Goal: Task Accomplishment & Management: Use online tool/utility

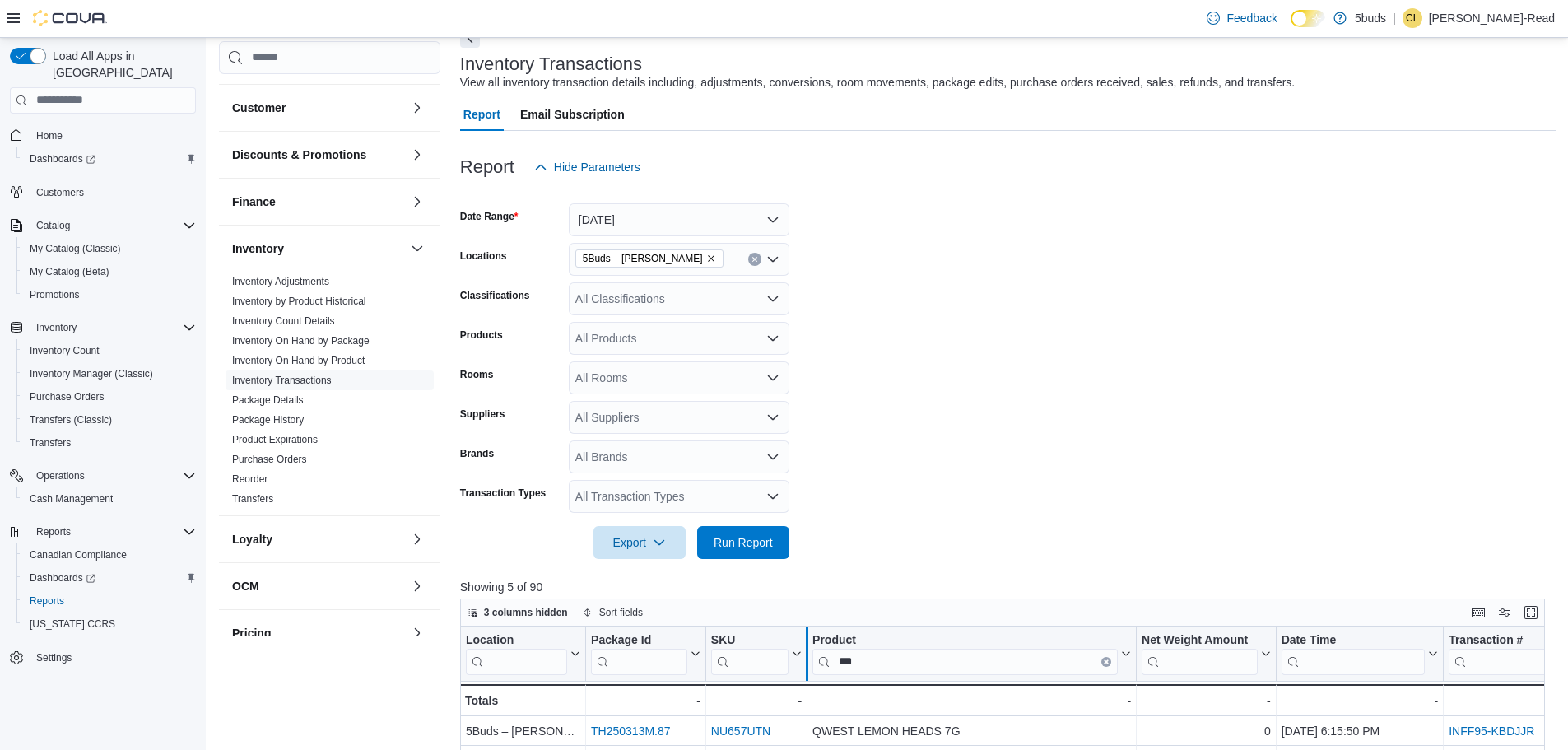
scroll to position [329, 0]
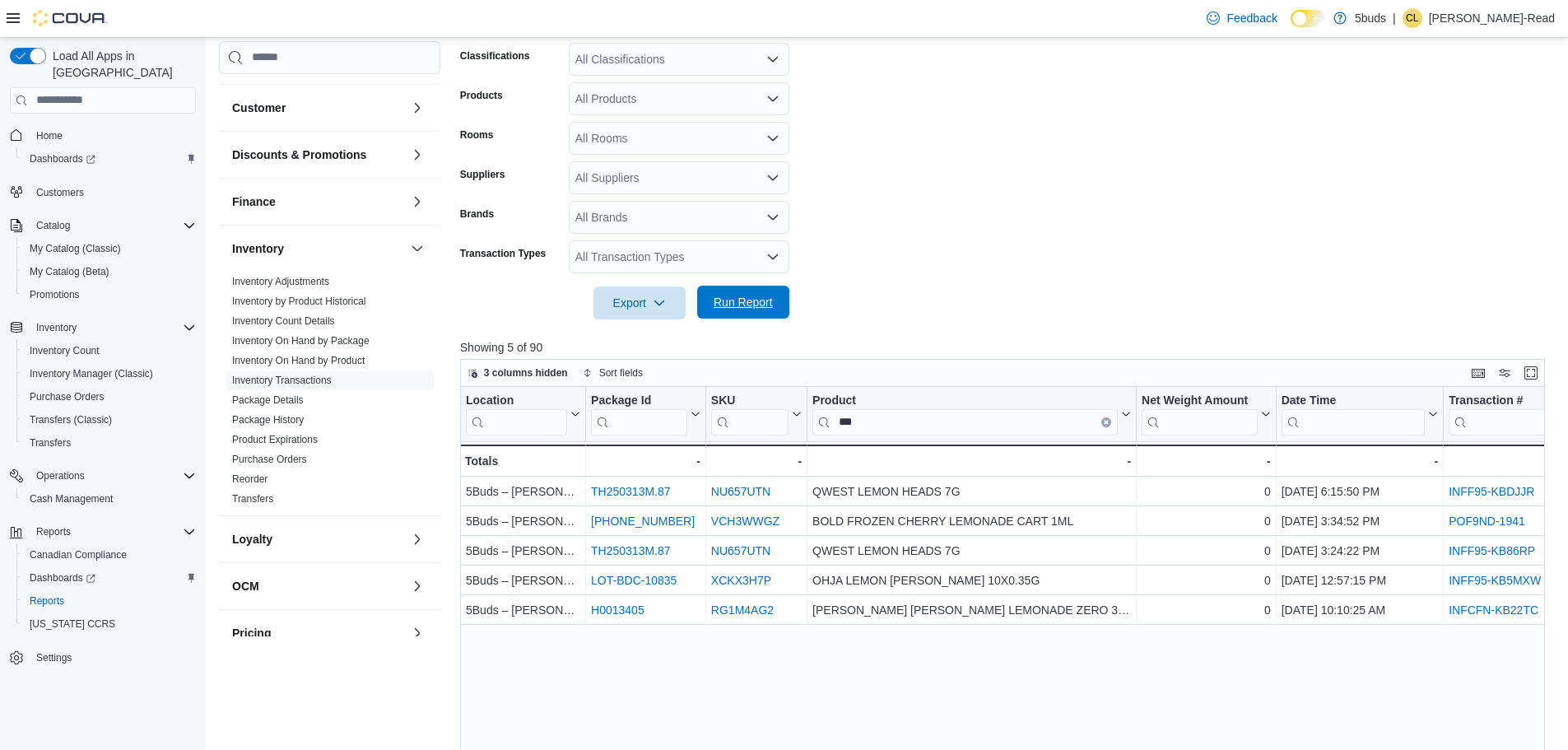
click at [737, 303] on span "Run Report" at bounding box center [743, 302] width 60 height 16
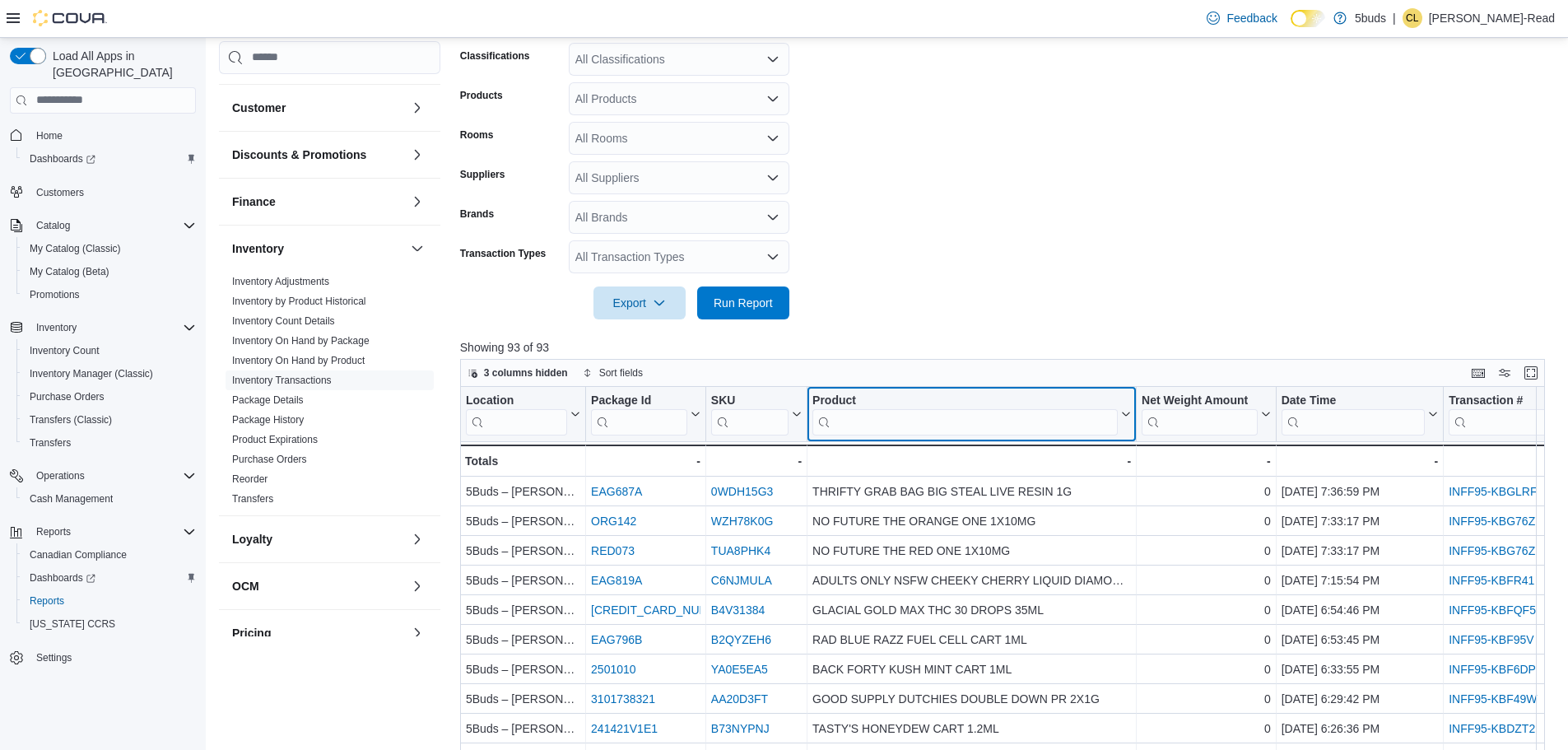
click at [982, 405] on div "Product" at bounding box center [964, 400] width 305 height 16
click at [980, 414] on input "search" at bounding box center [964, 422] width 305 height 26
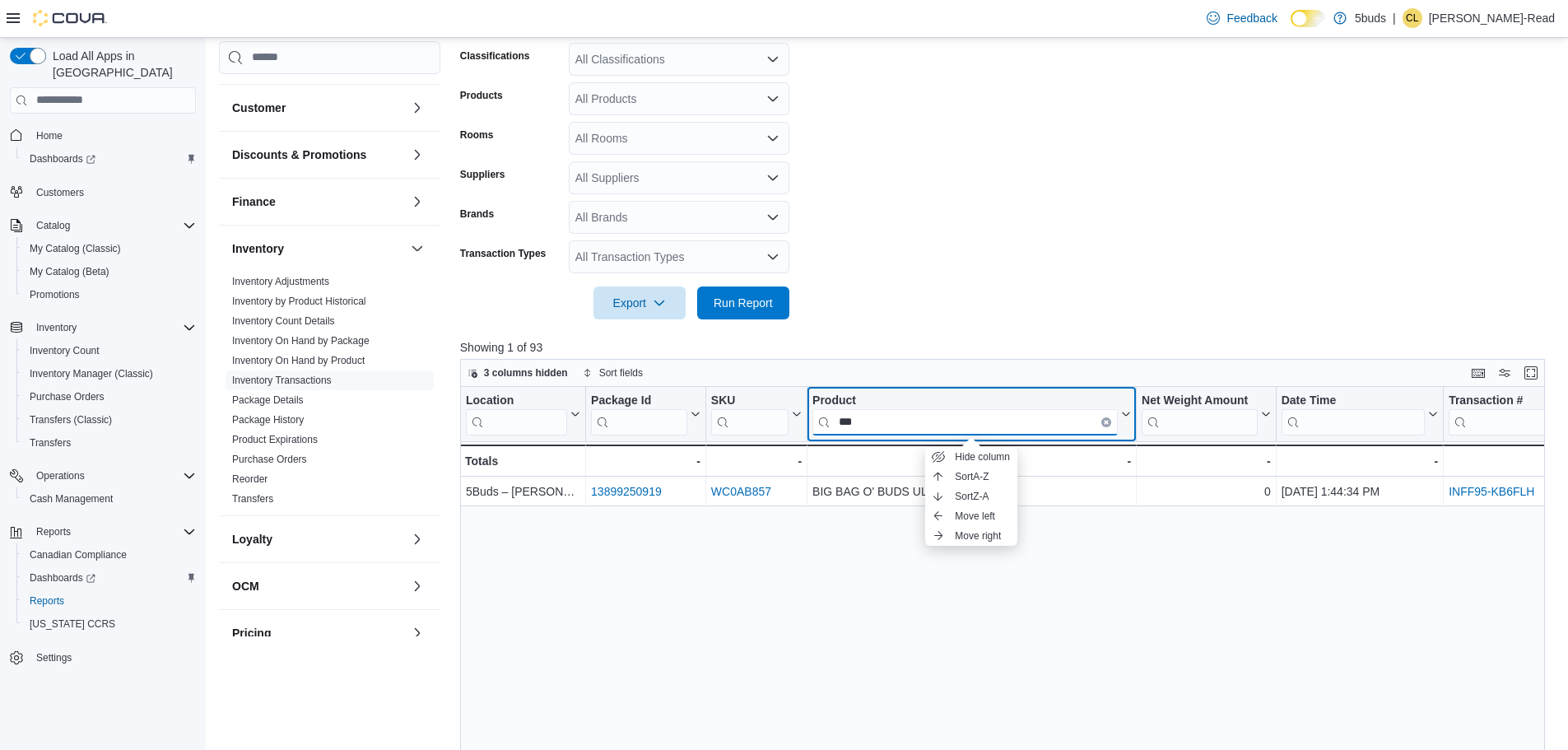
type input "***"
click at [973, 394] on div "Product" at bounding box center [964, 400] width 305 height 16
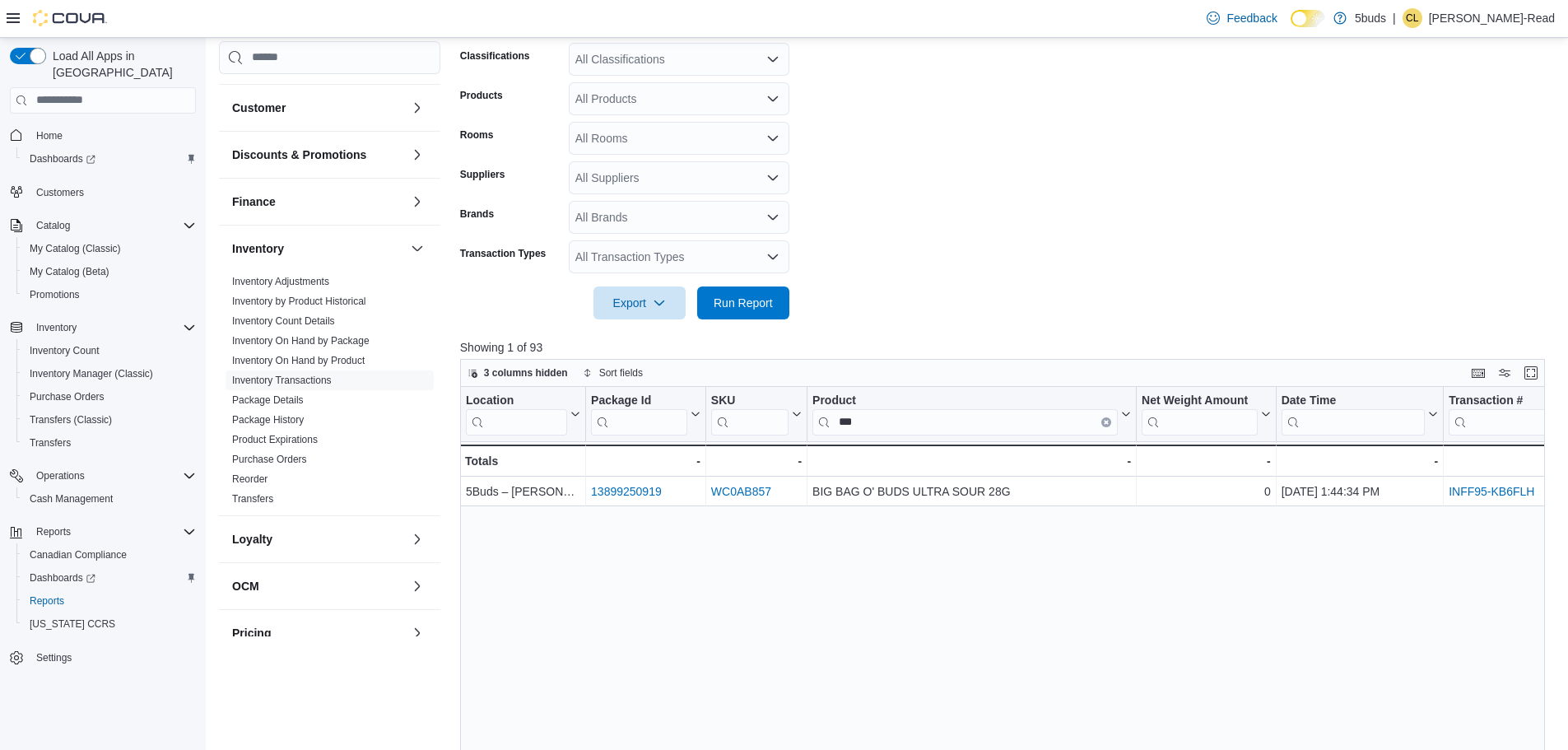
click at [1225, 657] on div "Location Click to view column header actions Package Id Click to view column he…" at bounding box center [1008, 672] width 1096 height 572
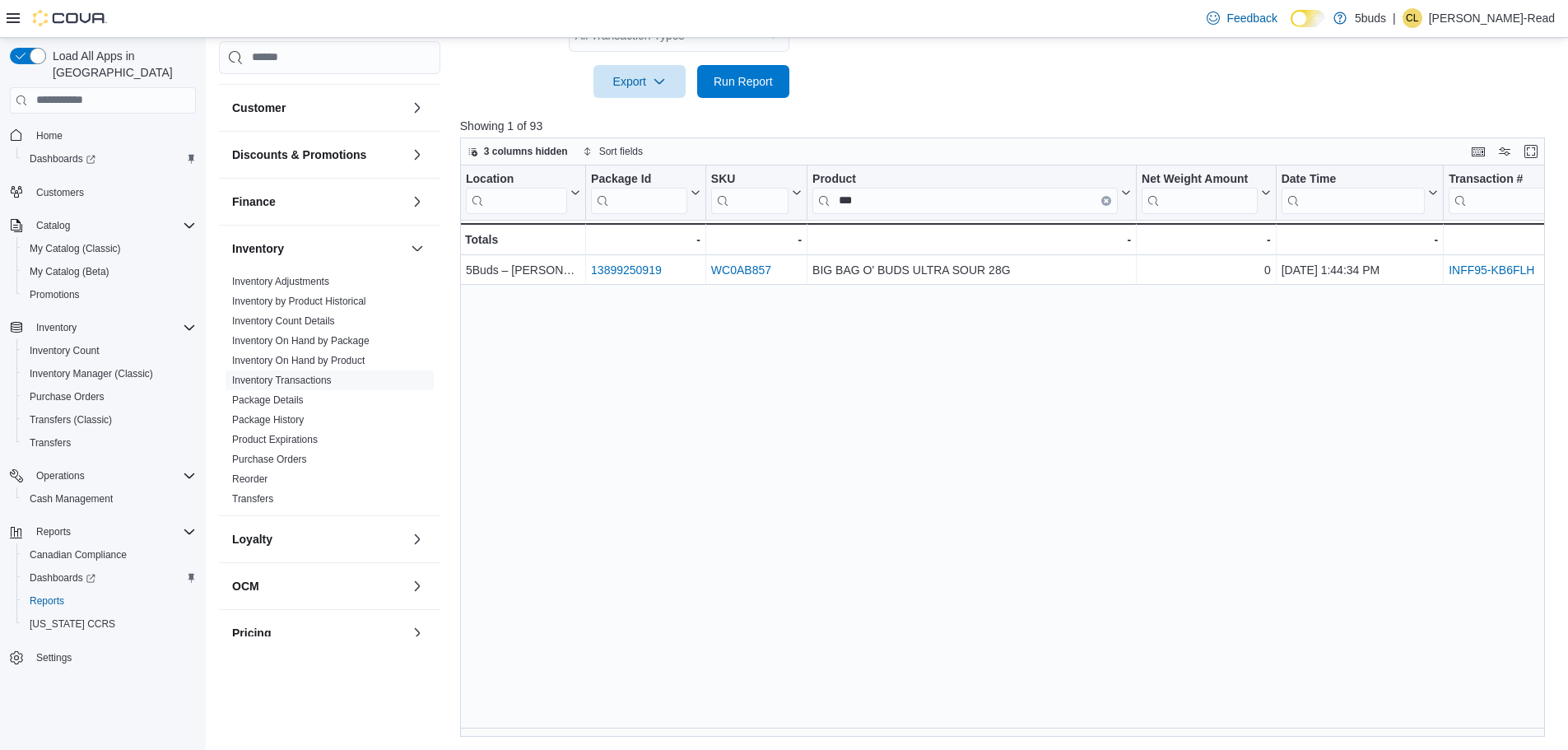
scroll to position [57, 0]
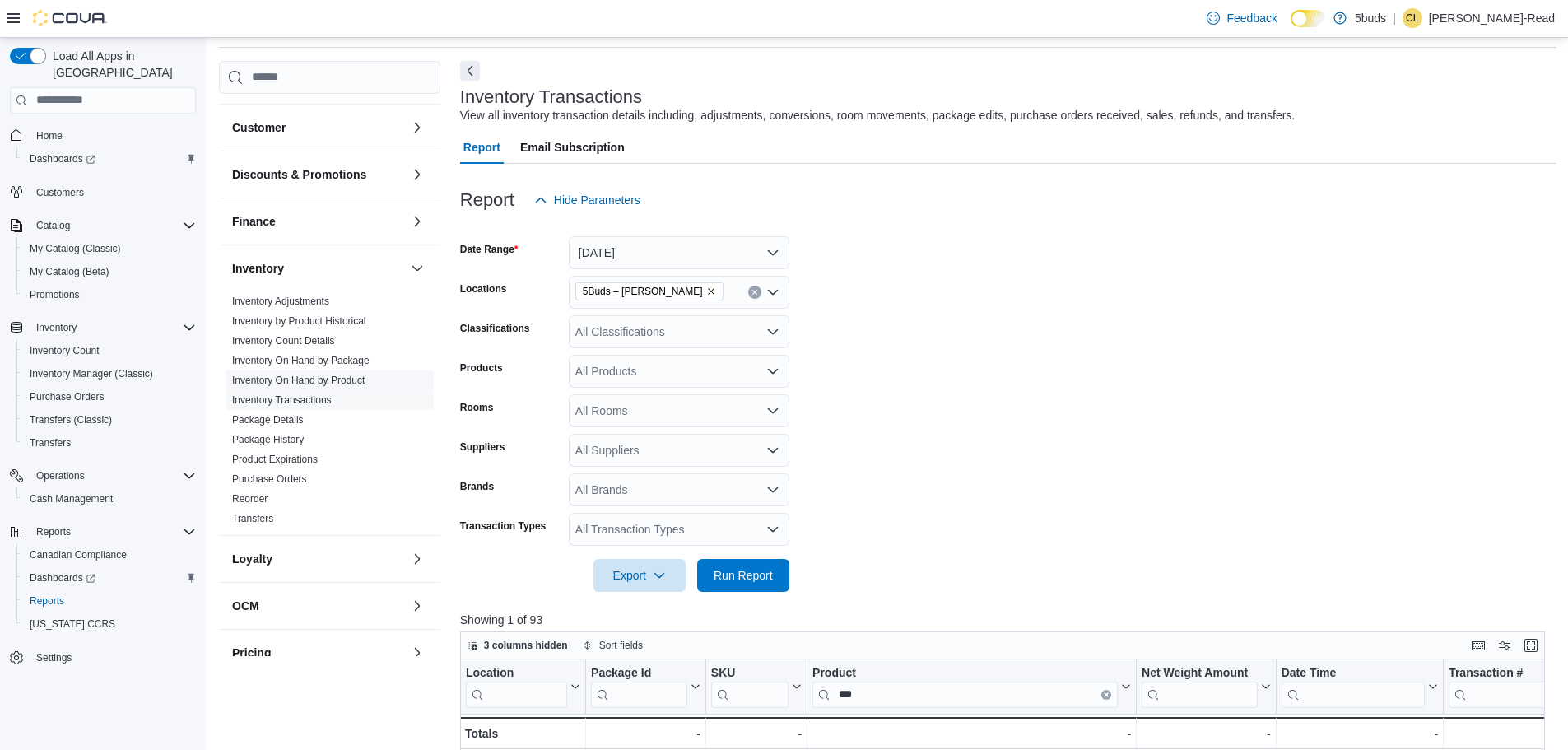
click at [320, 375] on link "Inventory On Hand by Product" at bounding box center [299, 380] width 132 height 11
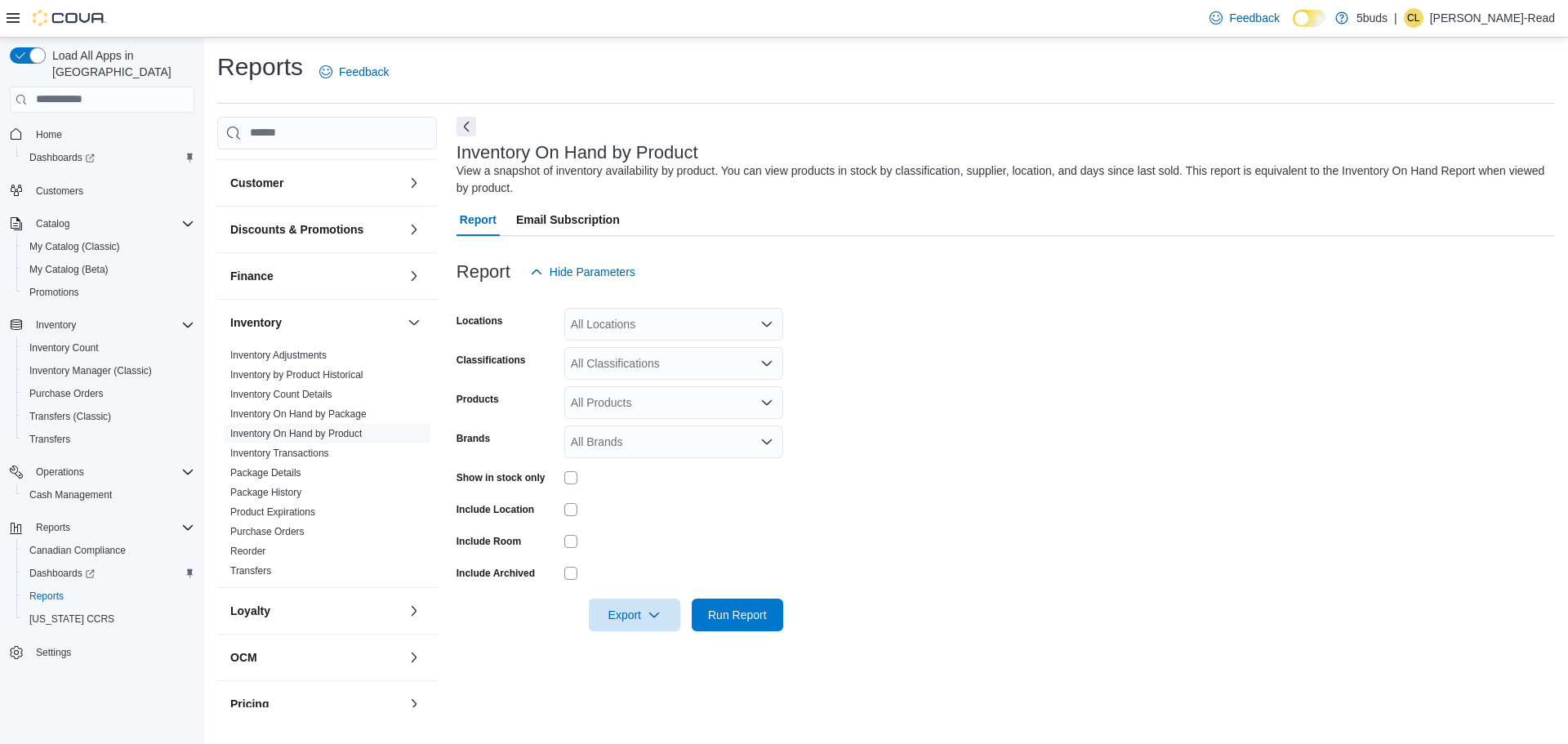
click at [686, 328] on div "All Locations" at bounding box center [673, 324] width 219 height 33
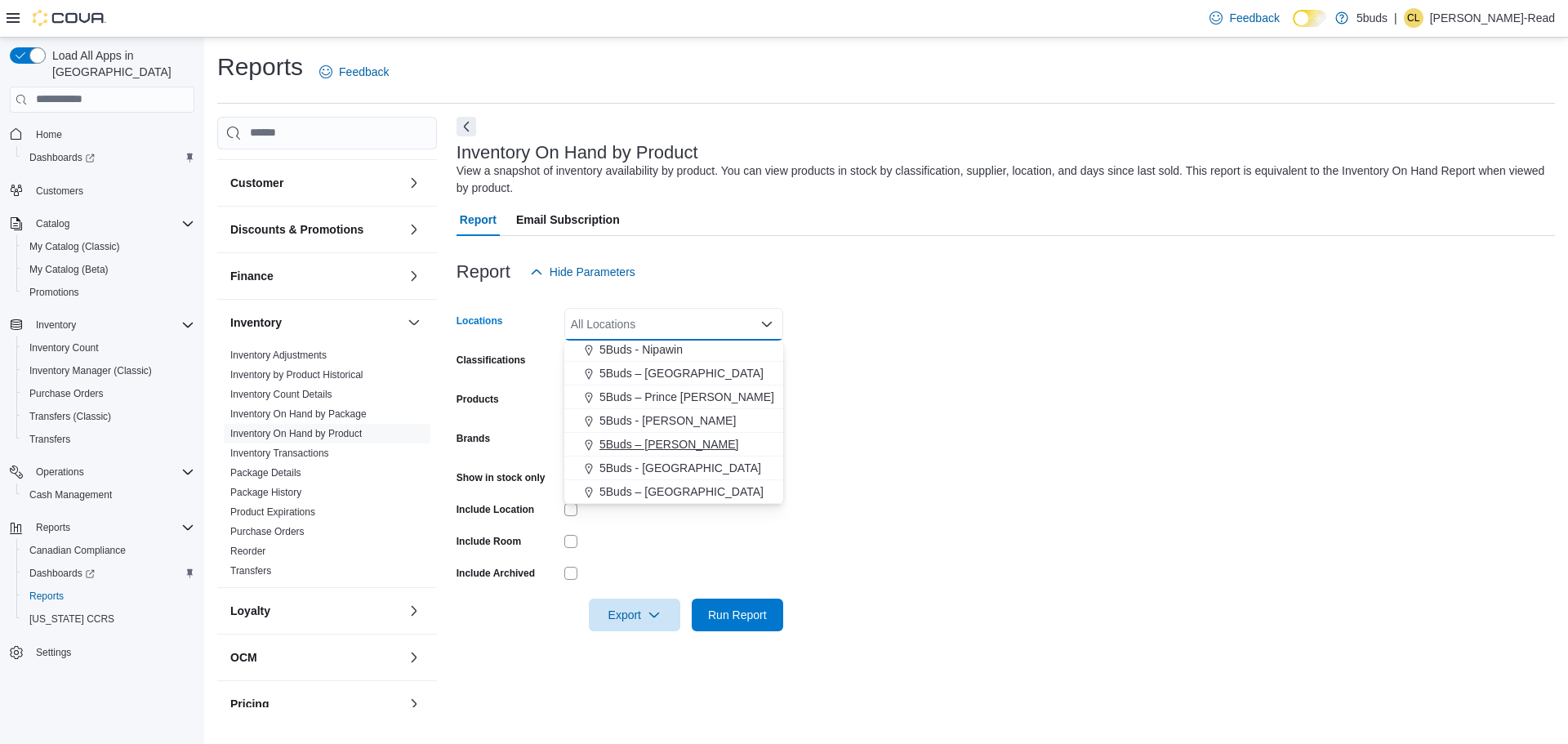
click at [674, 445] on span "5Buds – [PERSON_NAME]" at bounding box center [669, 444] width 139 height 16
click at [1076, 395] on form "Locations 5Buds – [PERSON_NAME] Combo box. Selected. 5Buds – [PERSON_NAME]. Pre…" at bounding box center [1005, 460] width 1098 height 343
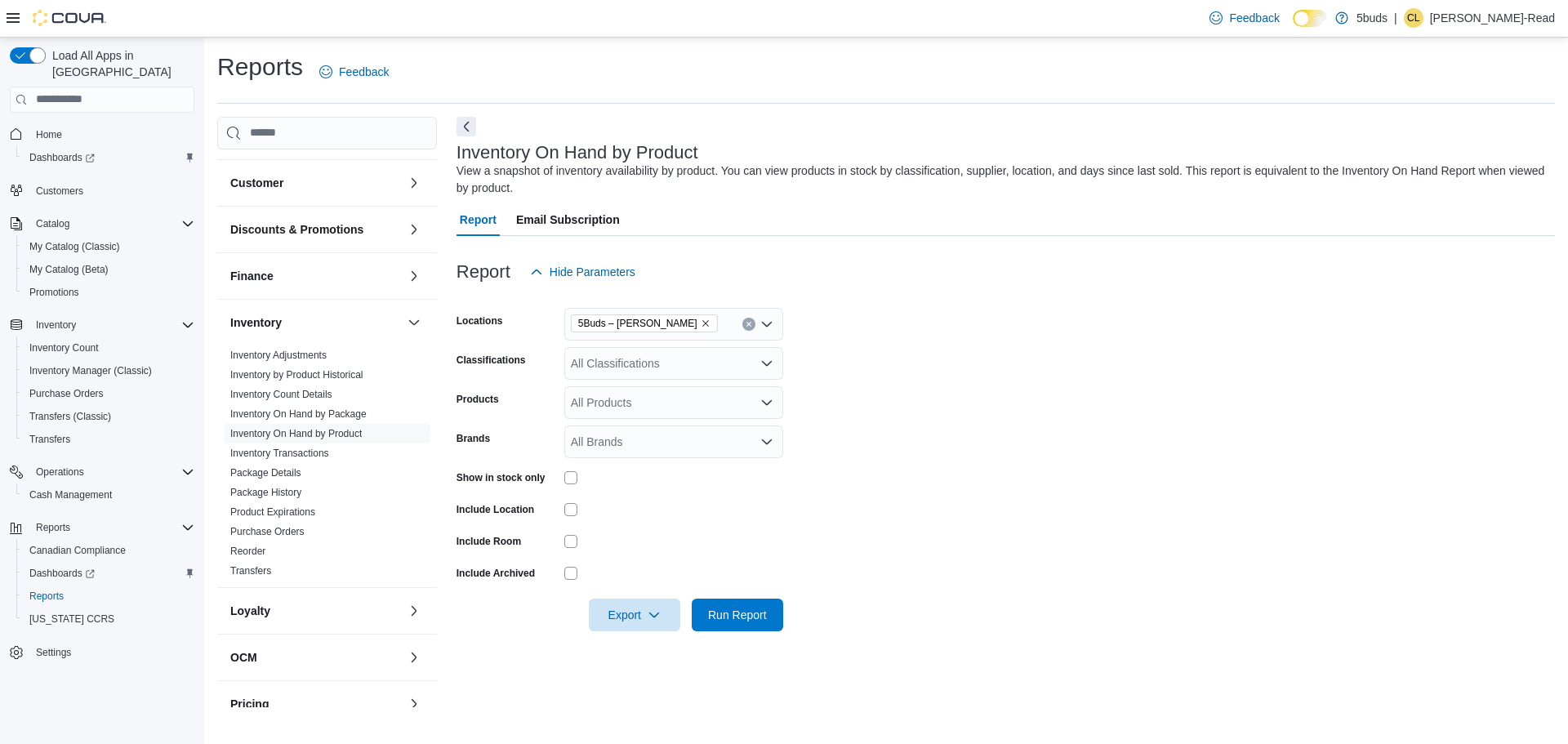
click at [698, 355] on div "All Classifications" at bounding box center [673, 363] width 219 height 33
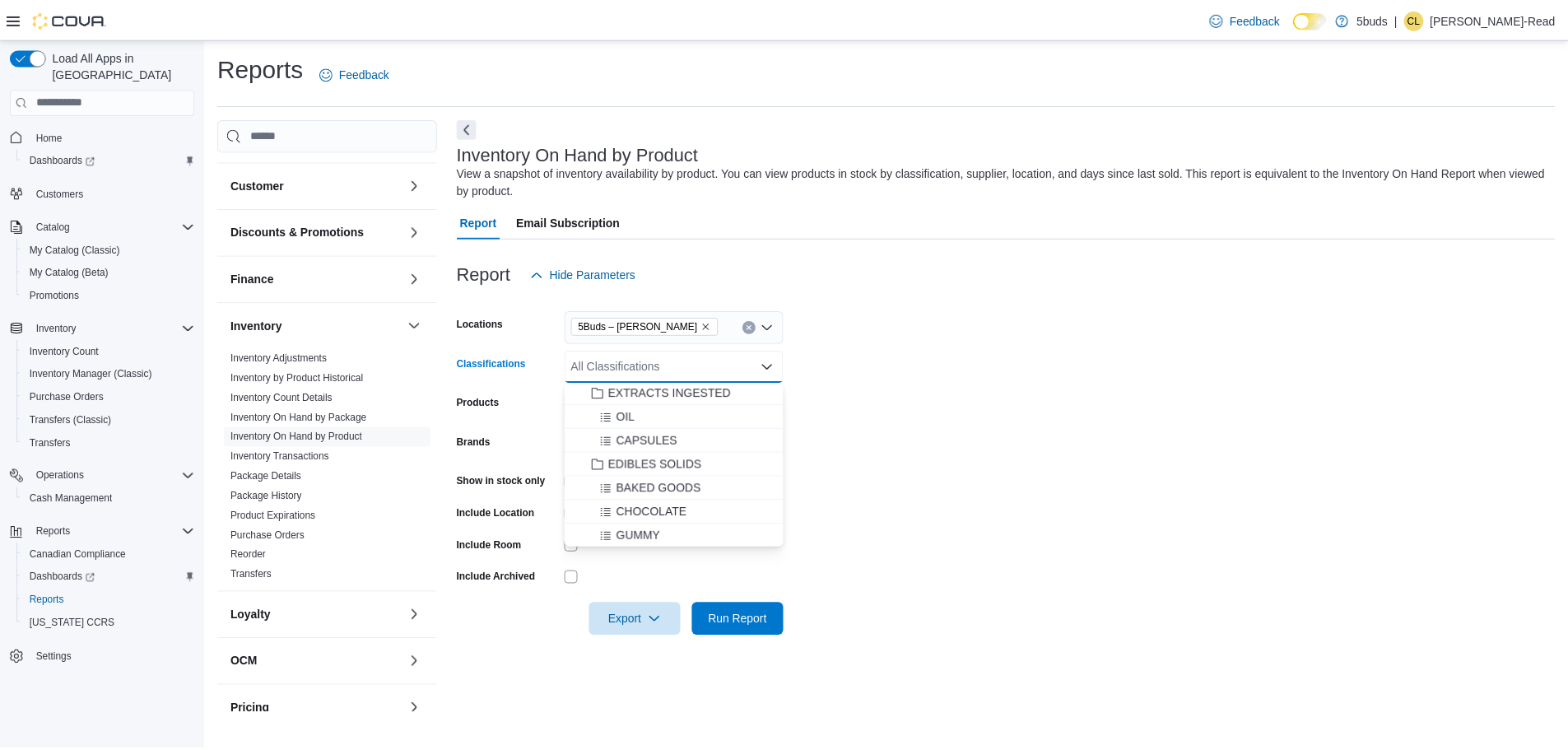
scroll to position [494, 0]
click at [686, 474] on span "EDIBLES SOLIDS" at bounding box center [659, 473] width 94 height 16
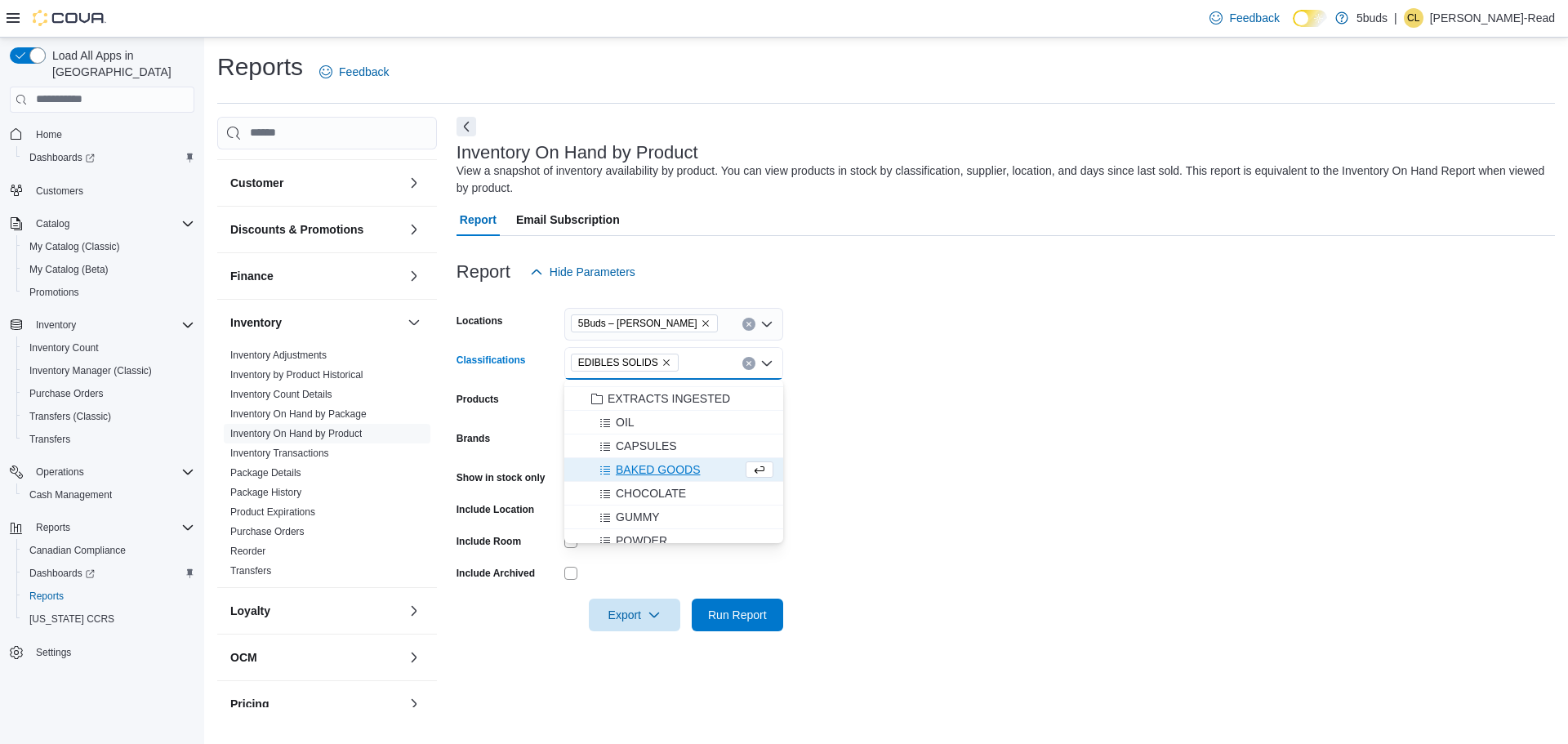
click at [1109, 515] on form "Locations 5Buds – [PERSON_NAME] Classifications EDIBLES SOLIDS Combo box. Selec…" at bounding box center [1005, 460] width 1098 height 343
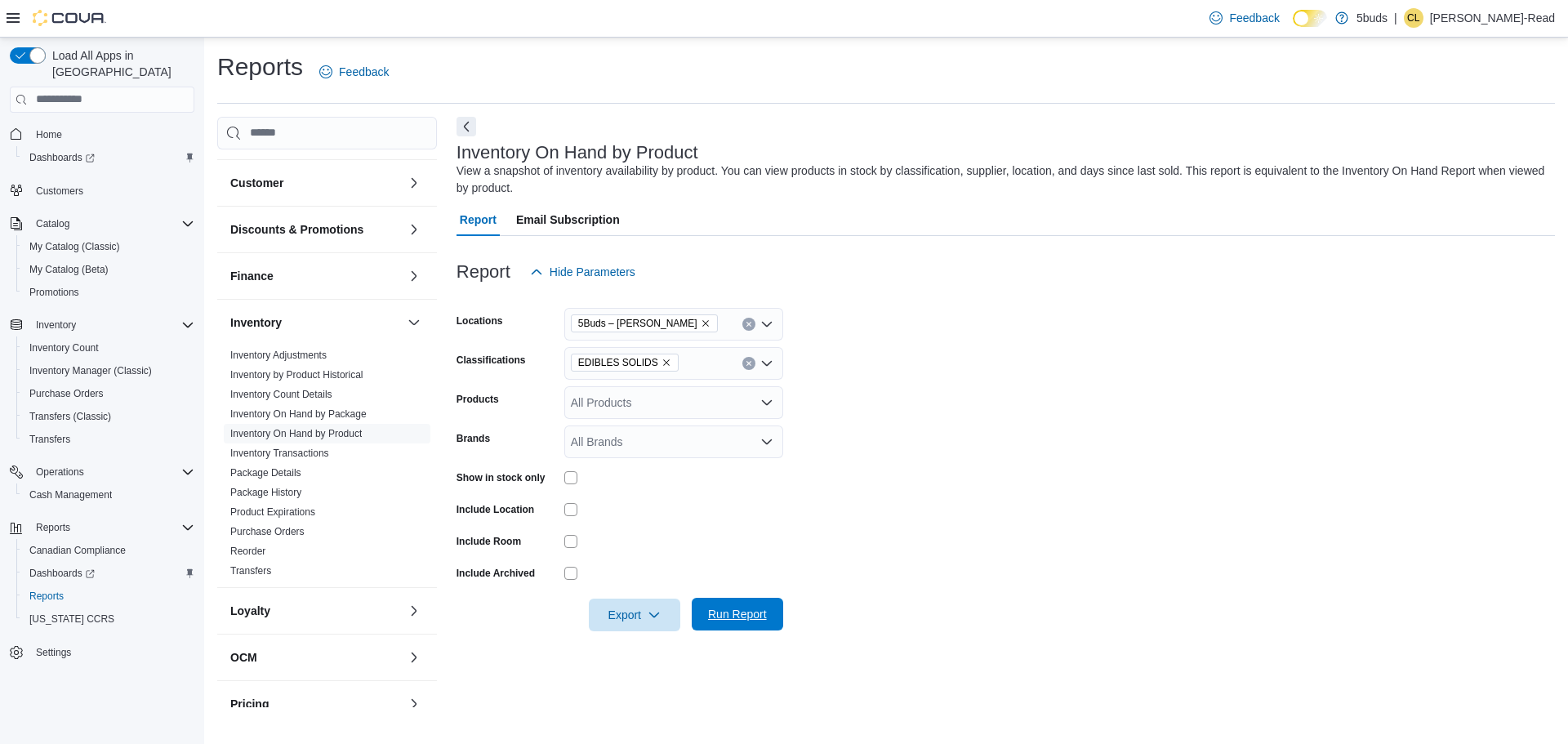
click at [761, 605] on span "Run Report" at bounding box center [737, 614] width 72 height 33
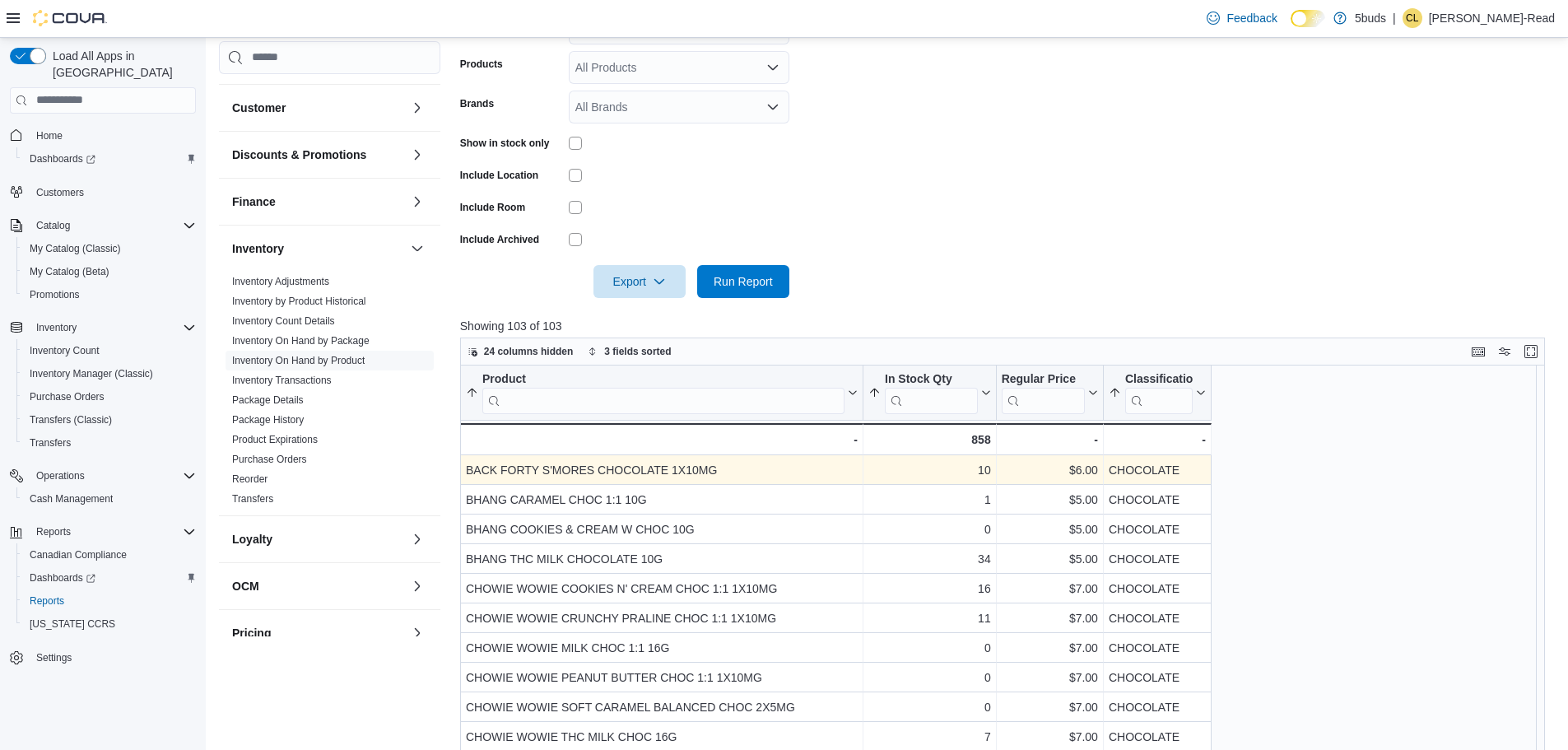
scroll to position [291, 0]
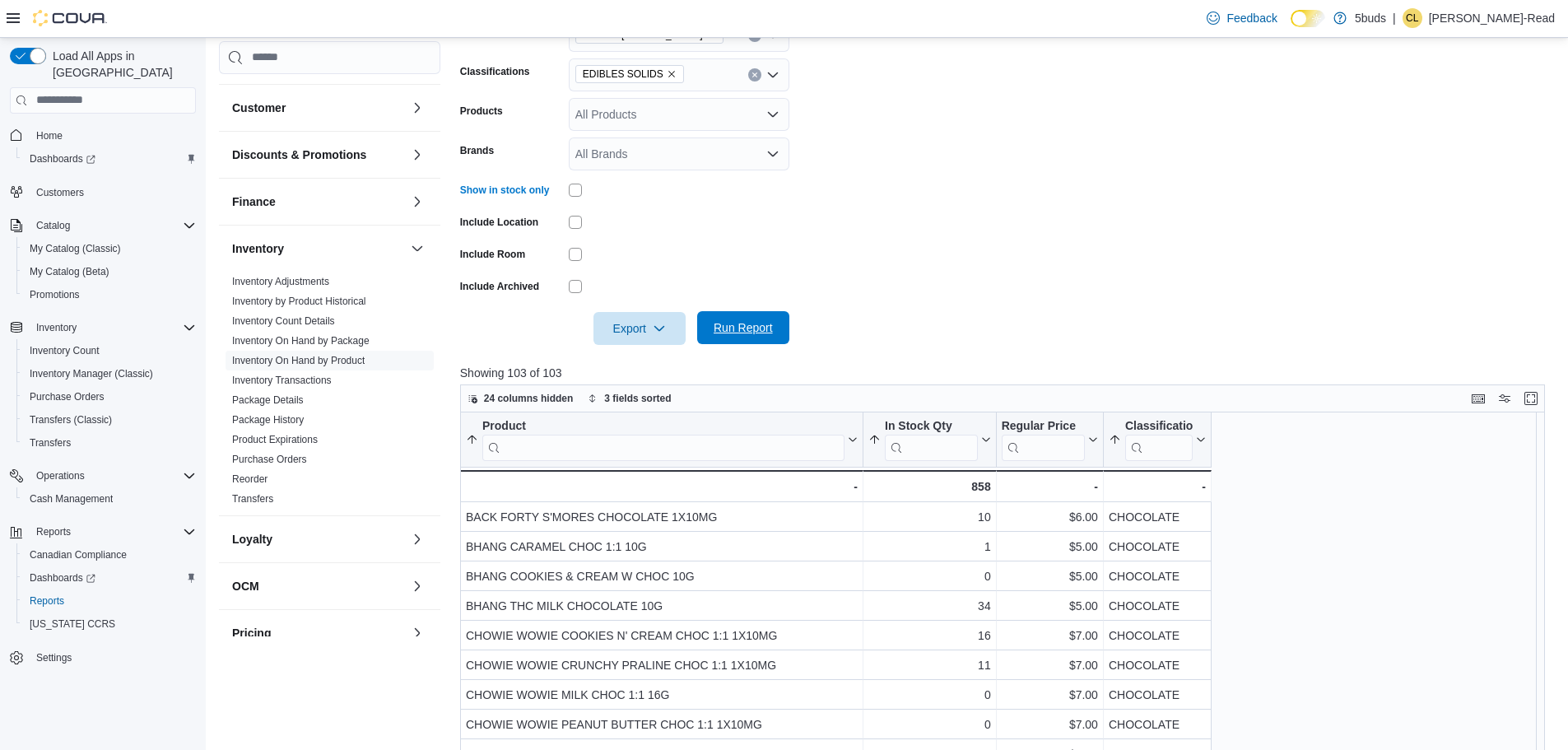
click at [767, 322] on span "Run Report" at bounding box center [743, 327] width 60 height 16
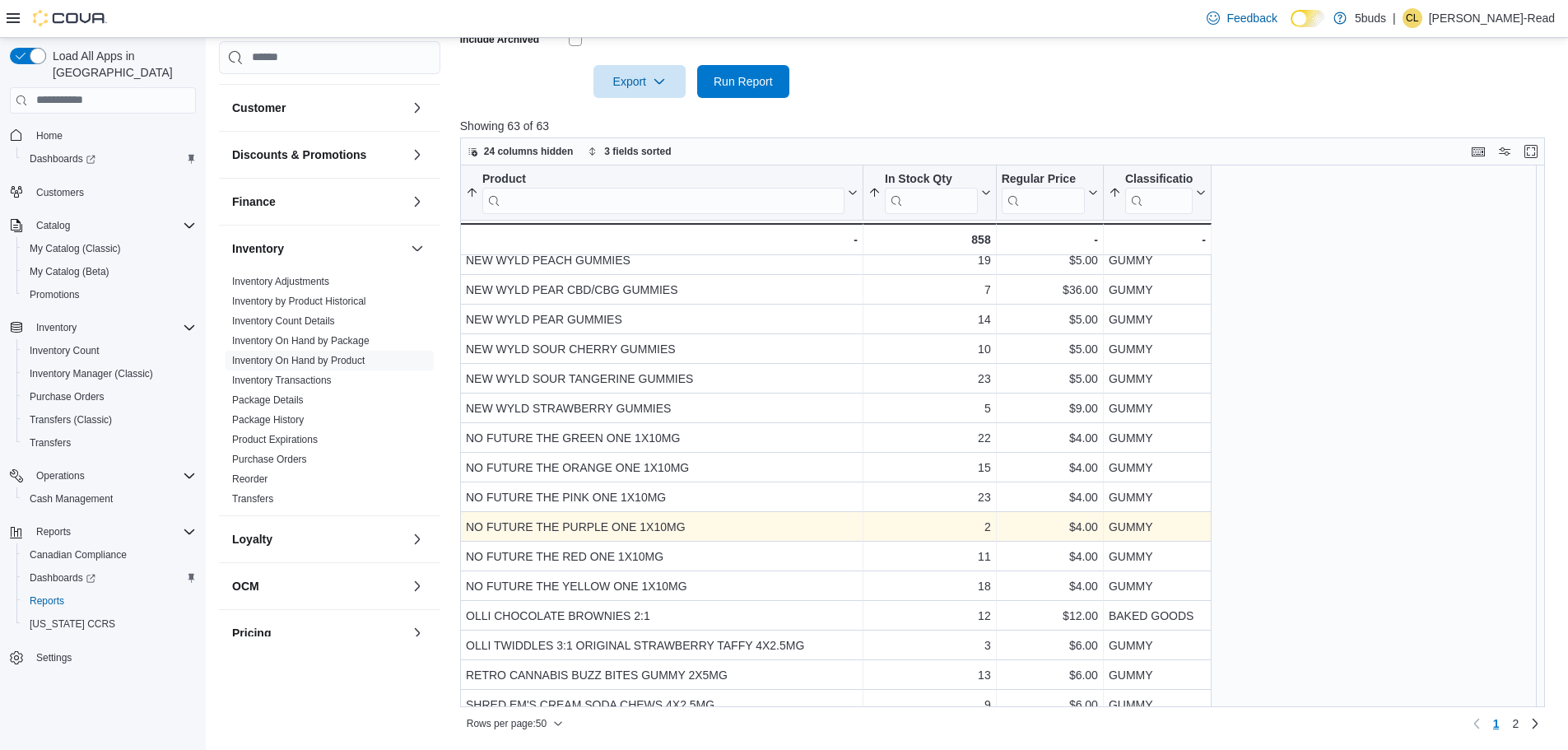
scroll to position [1029, 0]
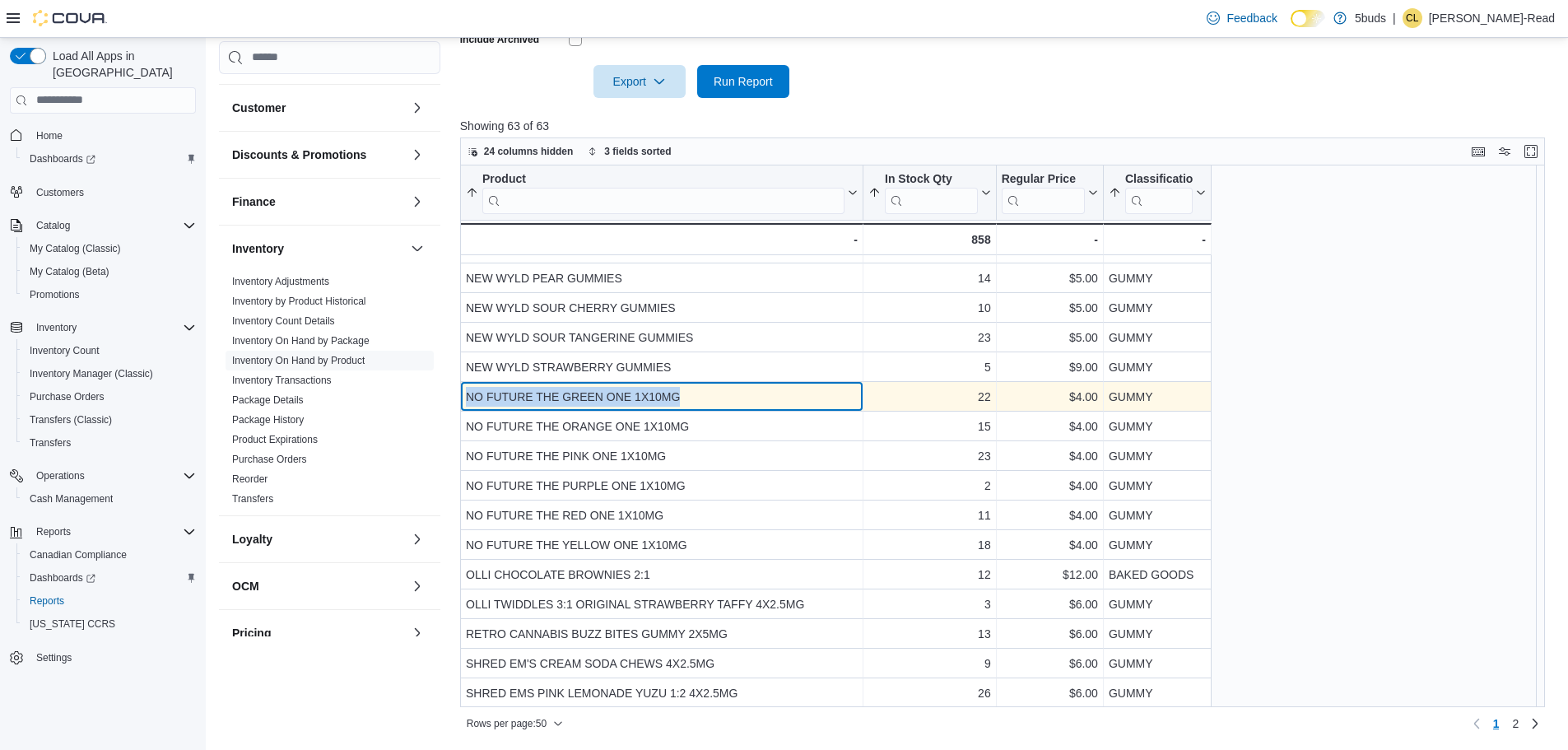
drag, startPoint x: 686, startPoint y: 397, endPoint x: 462, endPoint y: 398, distance: 224.0
click at [462, 398] on div "NO FUTURE THE GREEN ONE 1X10MG - Product, column 1, row 40" at bounding box center [662, 396] width 404 height 29
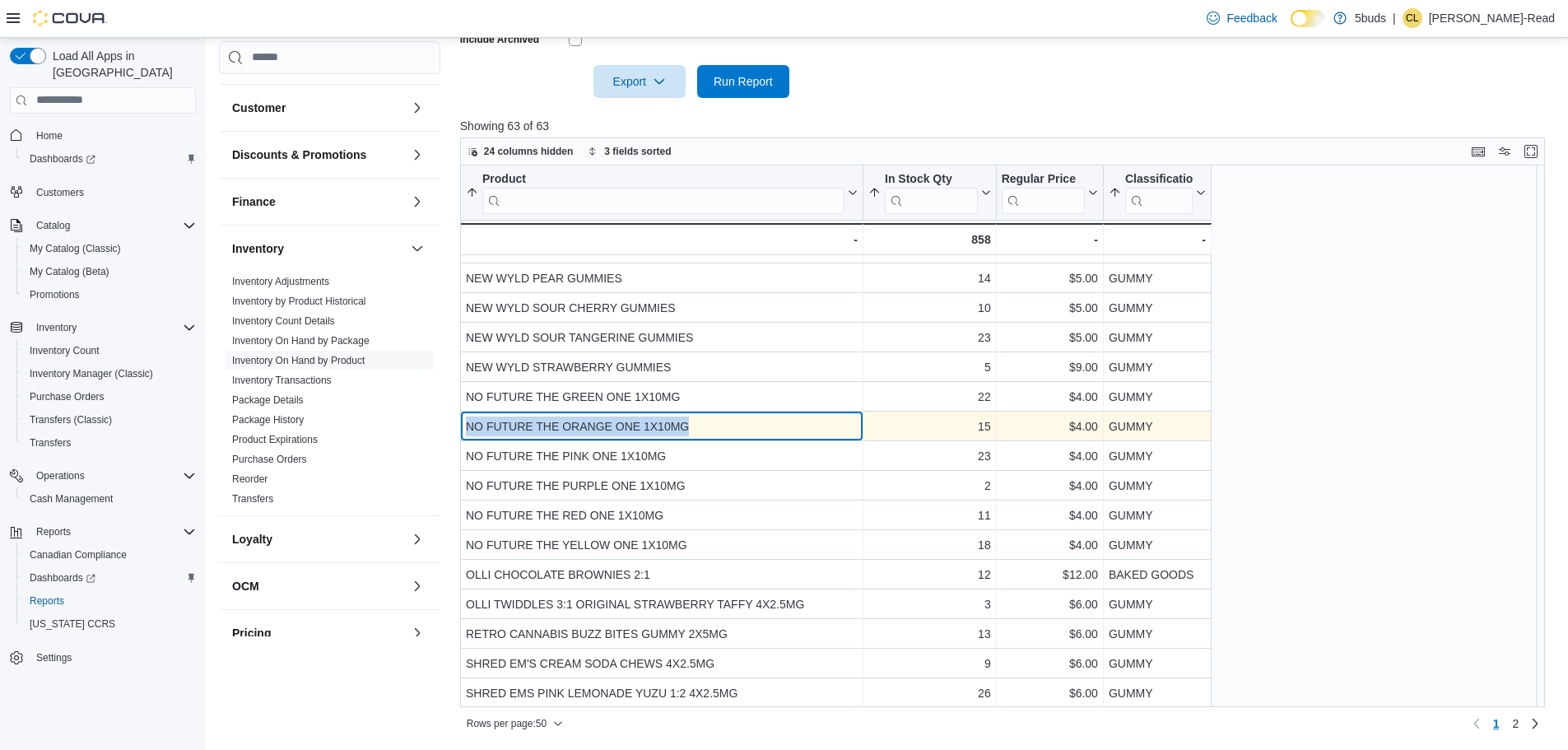
drag, startPoint x: 734, startPoint y: 430, endPoint x: 468, endPoint y: 427, distance: 266.0
click at [468, 427] on div "NO FUTURE THE ORANGE ONE 1X10MG" at bounding box center [662, 427] width 391 height 20
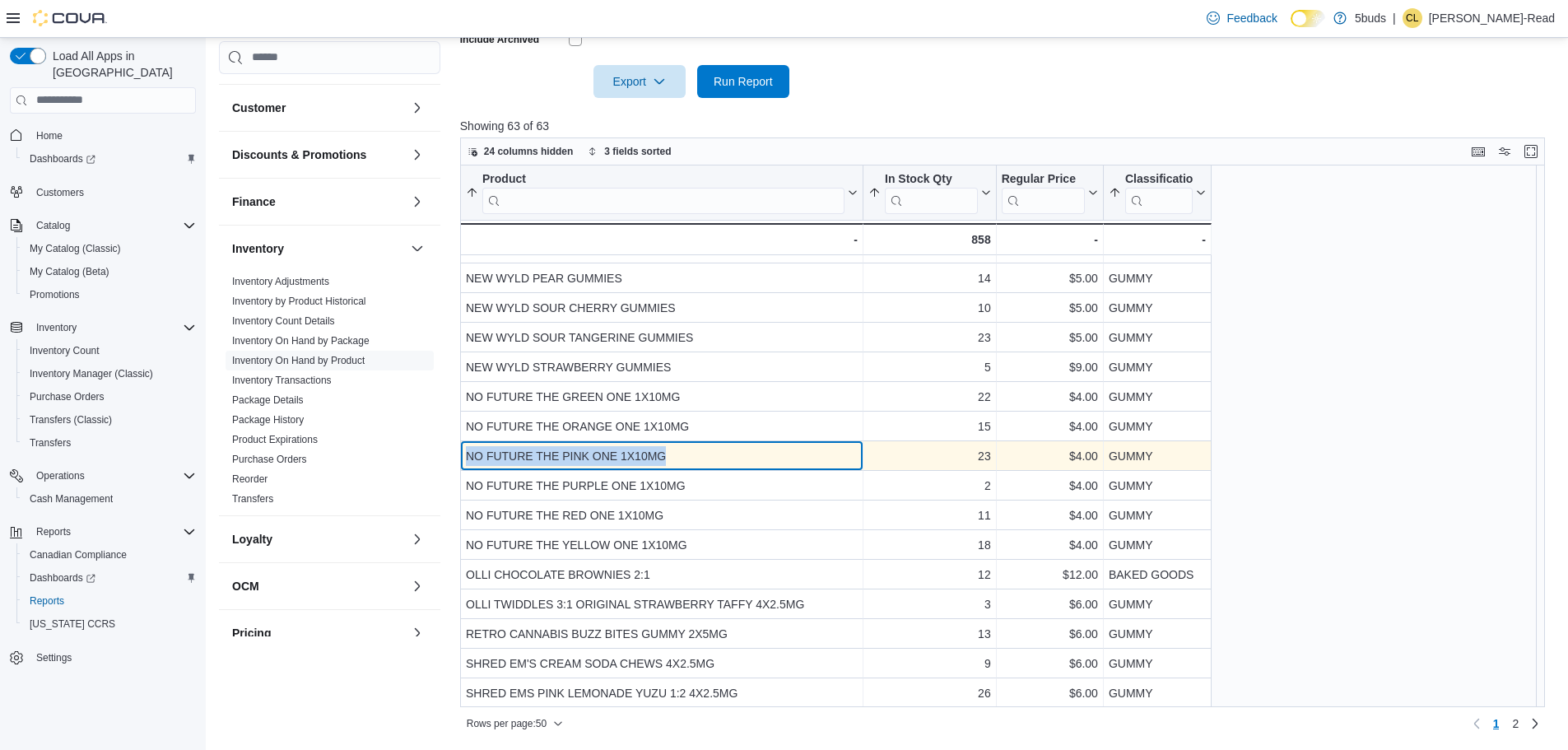
drag, startPoint x: 674, startPoint y: 454, endPoint x: 465, endPoint y: 456, distance: 209.0
click at [465, 456] on div "NO FUTURE THE PINK ONE 1X10MG - Product, column 1, row 42" at bounding box center [662, 456] width 404 height 29
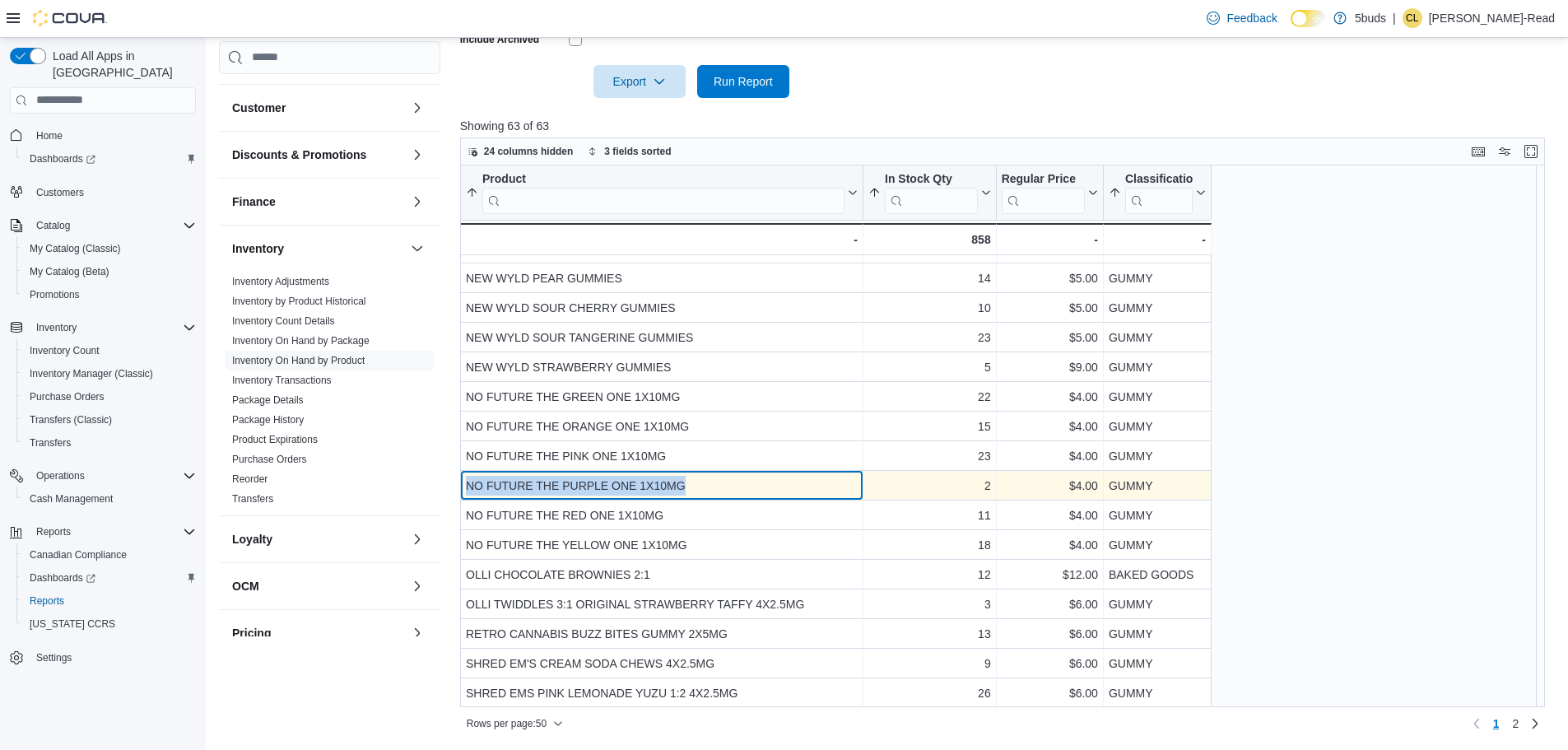
drag, startPoint x: 713, startPoint y: 490, endPoint x: 467, endPoint y: 490, distance: 246.0
click at [467, 490] on div "NO FUTURE THE PURPLE ONE 1X10MG" at bounding box center [662, 485] width 391 height 20
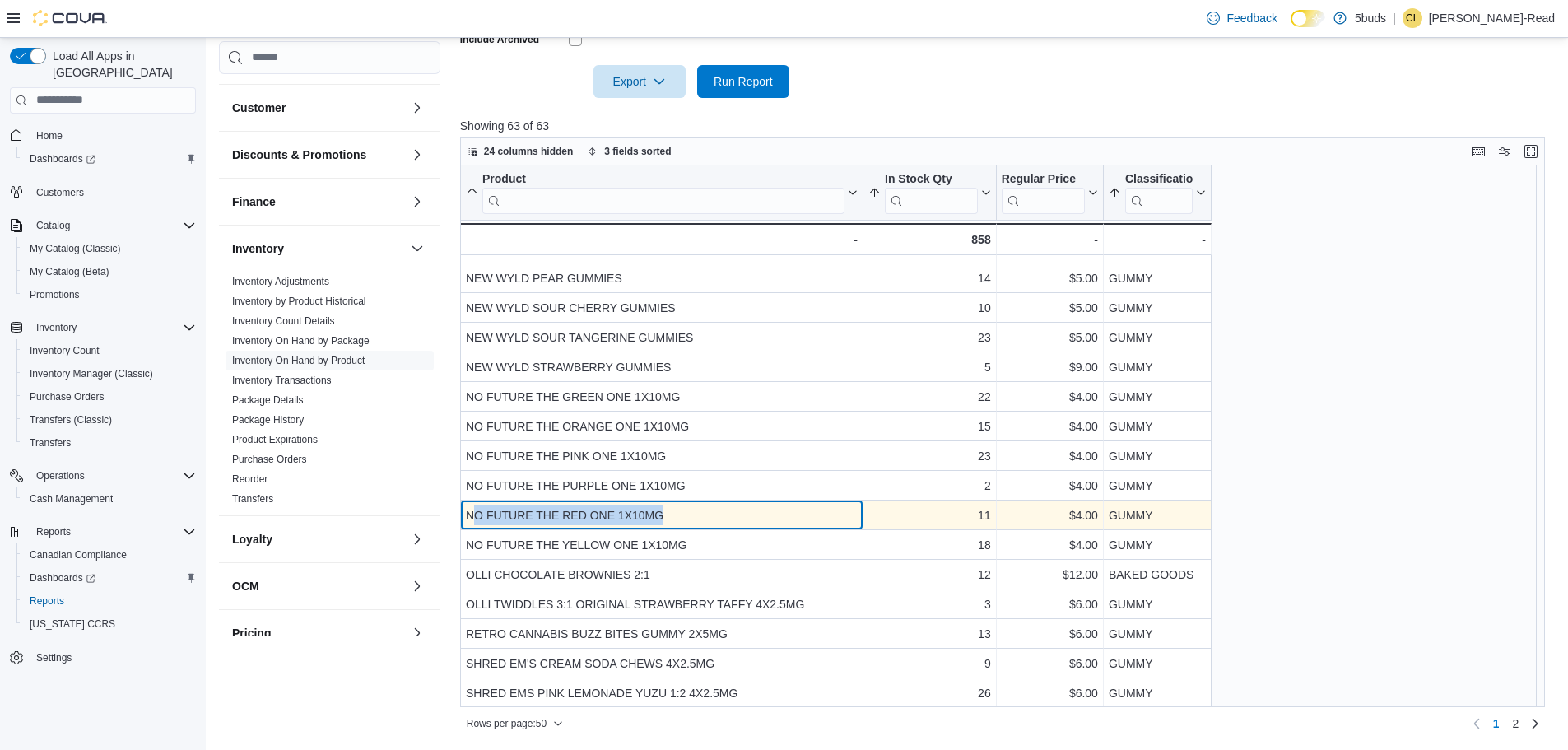
drag, startPoint x: 683, startPoint y: 514, endPoint x: 470, endPoint y: 523, distance: 213.2
click at [470, 523] on div "NO FUTURE THE RED ONE 1X10MG" at bounding box center [662, 515] width 391 height 20
